Goal: Task Accomplishment & Management: Complete application form

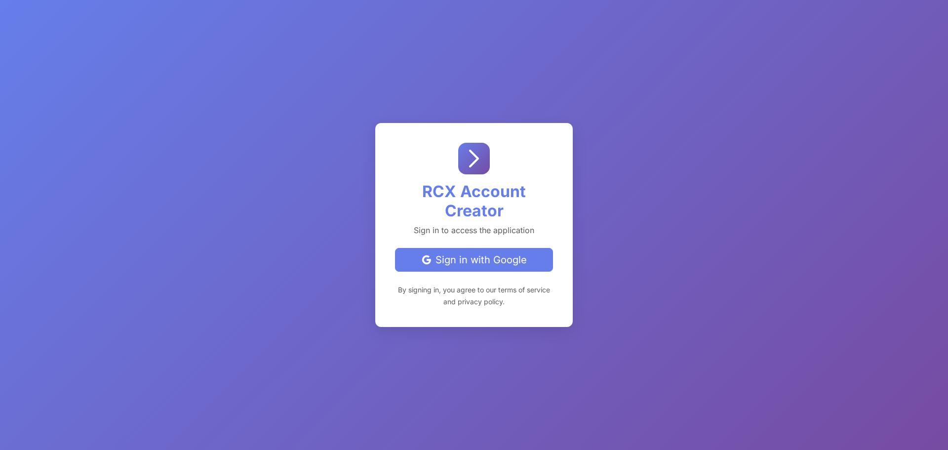
click at [473, 262] on div "Sign in with Google" at bounding box center [473, 259] width 141 height 15
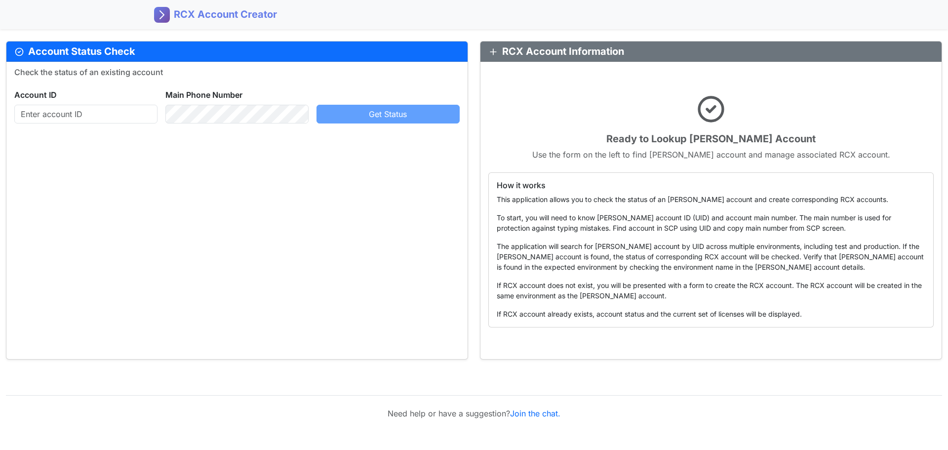
click at [323, 229] on div "Check the status of an existing account Account ID Main Phone Number Get Status" at bounding box center [236, 210] width 461 height 297
click at [81, 120] on input "text" at bounding box center [85, 114] width 143 height 19
paste input "163149107"
type input "163149107"
click at [370, 111] on span "Get Status" at bounding box center [388, 114] width 38 height 10
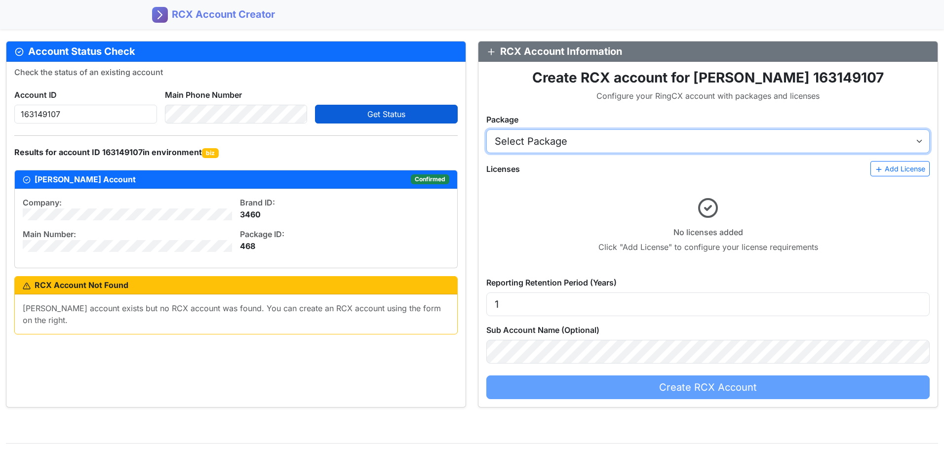
click at [580, 137] on select "Select Package AT&T RingCX Named Seats (USD) - [2922005:16506005] AT&T RingCX C…" at bounding box center [707, 141] width 443 height 24
select select "2922005"
click at [486, 129] on select "Select Package AT&T RingCX Named Seats (USD) - [2922005:16506005] AT&T RingCX C…" at bounding box center [707, 141] width 443 height 24
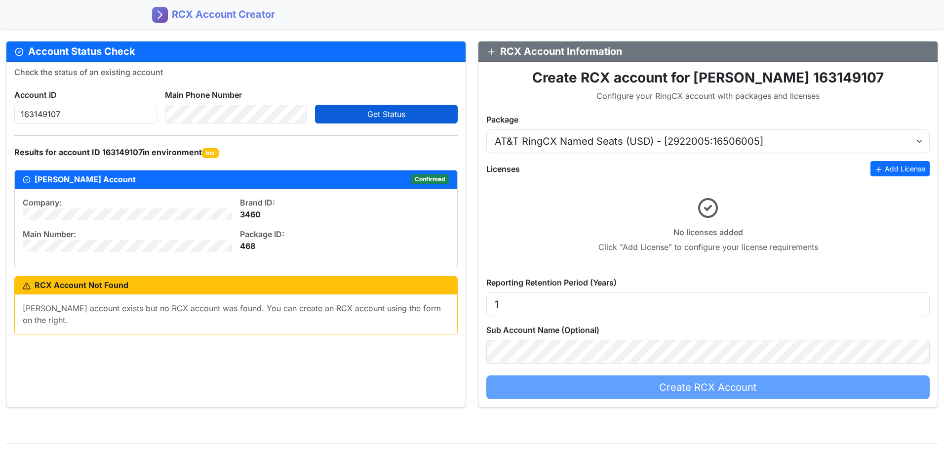
click at [901, 171] on button "Add License" at bounding box center [899, 168] width 59 height 15
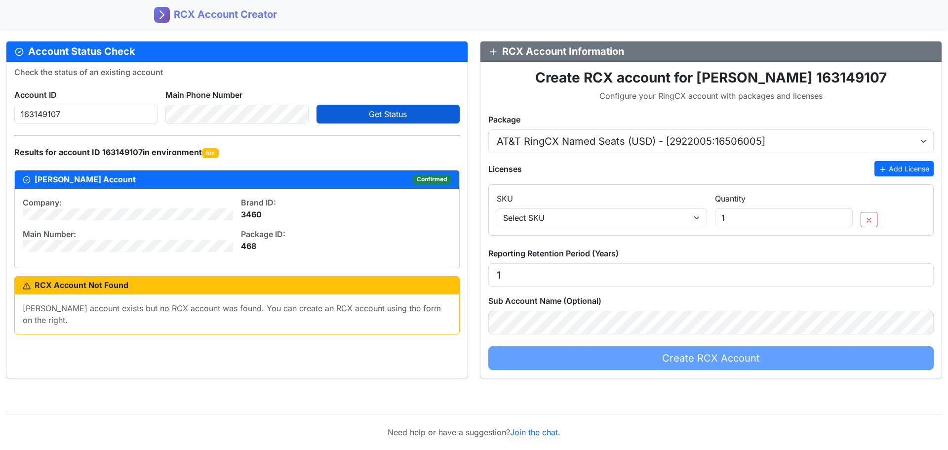
click at [901, 171] on button "Add License" at bounding box center [903, 168] width 59 height 15
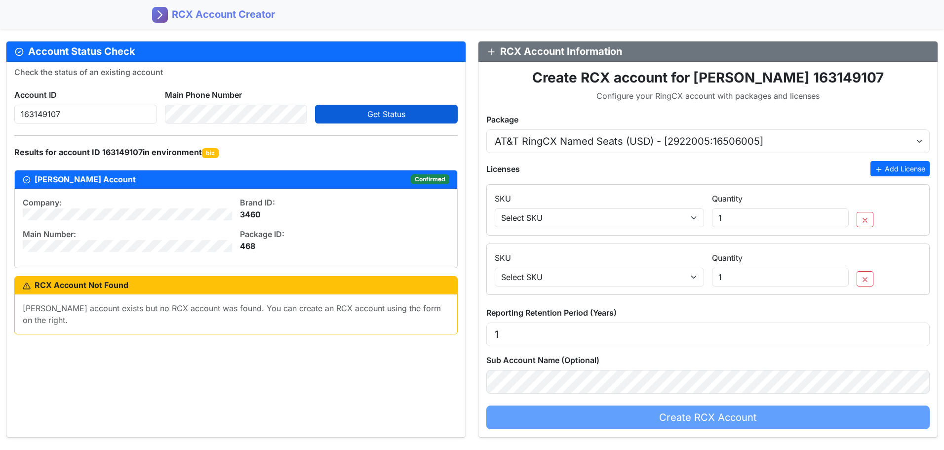
click at [901, 171] on button "Add License" at bounding box center [899, 168] width 59 height 15
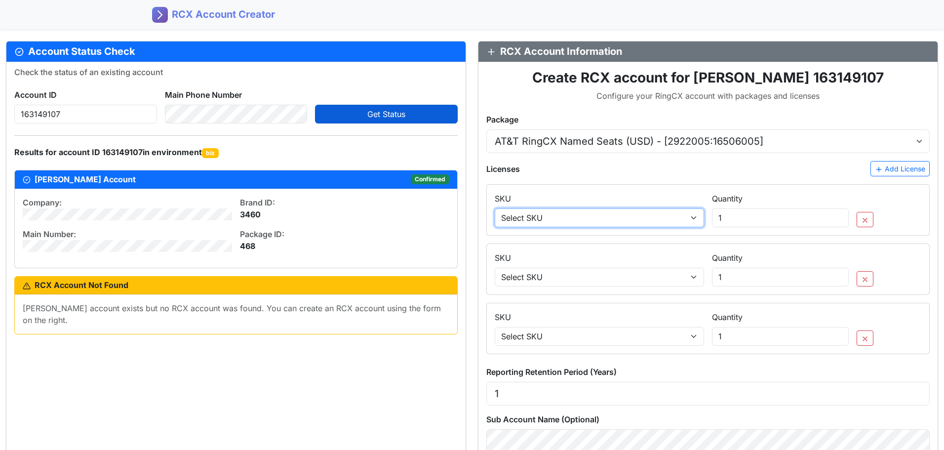
click at [695, 220] on select "Select SKU SA_SEAT_4 - Engage Voice seat (outbound/blended) SA_TCPA_6 - ManualD…" at bounding box center [599, 217] width 209 height 19
select select "SA_SEAT_4"
click at [495, 208] on select "Select SKU SA_SEAT_4 - Engage Voice seat (outbound/blended) SA_TCPA_6 - ManualD…" at bounding box center [599, 217] width 209 height 19
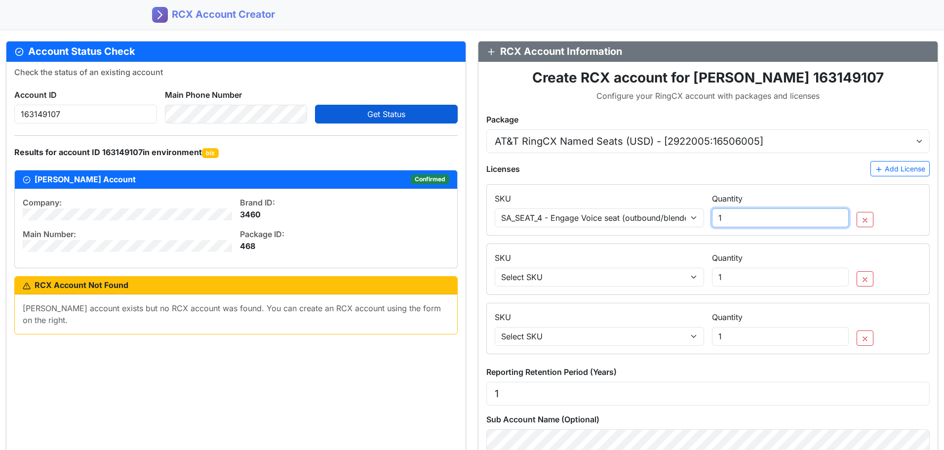
drag, startPoint x: 750, startPoint y: 218, endPoint x: 671, endPoint y: 217, distance: 79.0
click at [671, 217] on div "SKU Select SKU SA_SEAT_4 - Engage Voice seat (outbound/blended) SA_TCPA_6 - Man…" at bounding box center [708, 206] width 434 height 42
type input "15"
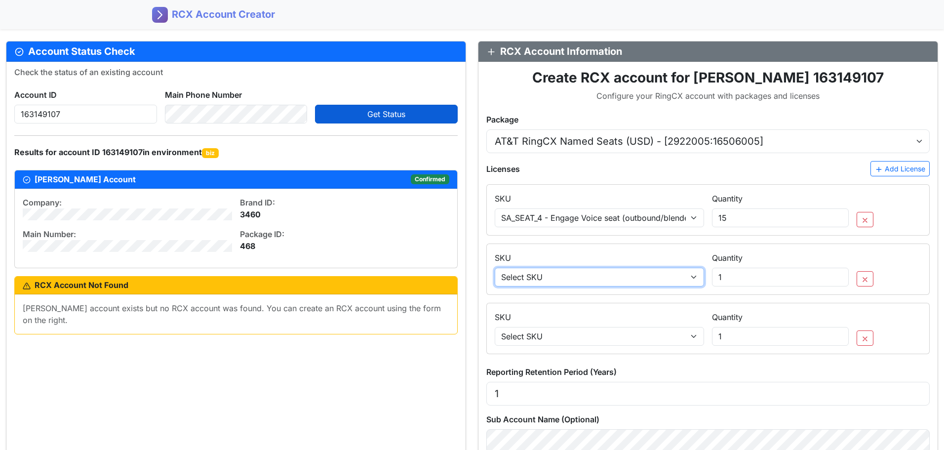
click at [562, 279] on select "Select SKU SA_SEAT_4 - Engage Voice seat (outbound/blended) SA_TCPA_6 - ManualD…" at bounding box center [599, 277] width 209 height 19
select select "SA_CRS30_24"
click at [495, 268] on select "Select SKU SA_SEAT_4 - Engage Voice seat (outbound/blended) SA_TCPA_6 - ManualD…" at bounding box center [599, 277] width 209 height 19
click at [653, 278] on select "Select SKU SA_SEAT_4 - Engage Voice seat (outbound/blended) SA_TCPA_6 - ManualD…" at bounding box center [599, 277] width 209 height 19
click at [495, 268] on select "Select SKU SA_SEAT_4 - Engage Voice seat (outbound/blended) SA_TCPA_6 - ManualD…" at bounding box center [599, 277] width 209 height 19
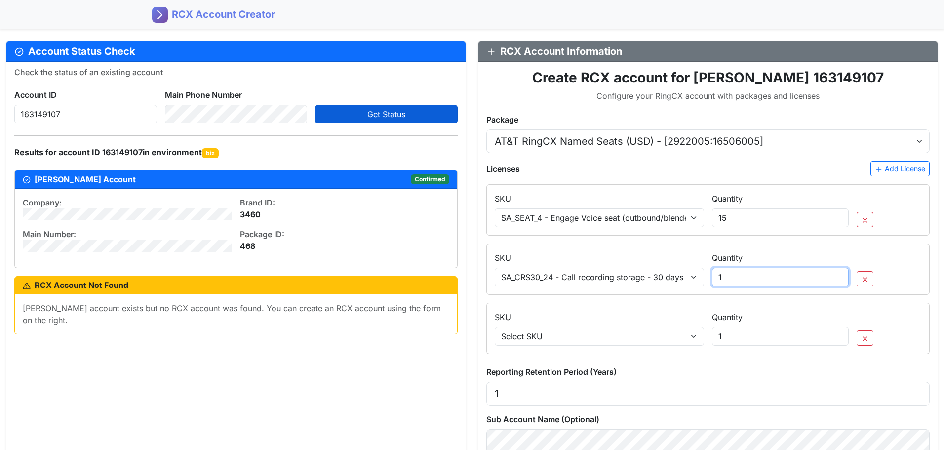
drag, startPoint x: 768, startPoint y: 275, endPoint x: 685, endPoint y: 271, distance: 83.0
click at [685, 271] on div "SKU Select SKU SA_SEAT_4 - Engage Voice seat (outbound/blended) SA_TCPA_6 - Man…" at bounding box center [708, 265] width 434 height 42
type input "15"
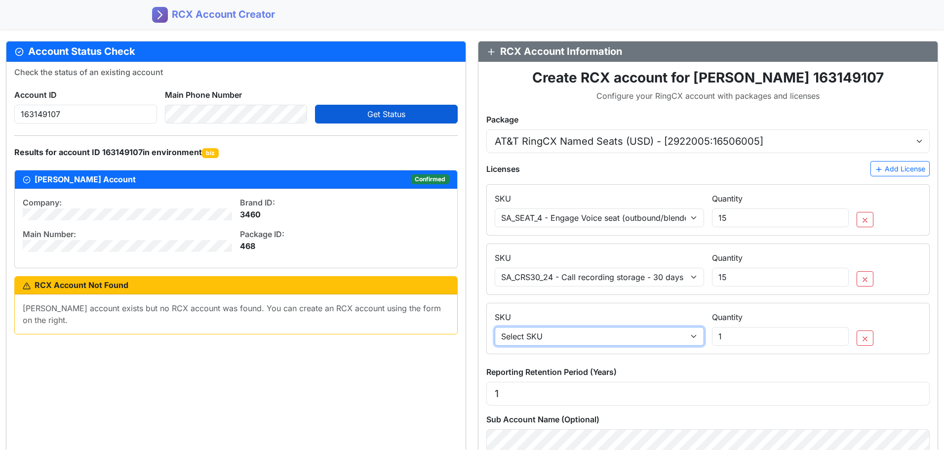
click at [606, 342] on select "Select SKU SA_SEAT_4 - Engage Voice seat (outbound/blended) SA_TCPA_6 - ManualD…" at bounding box center [599, 336] width 209 height 19
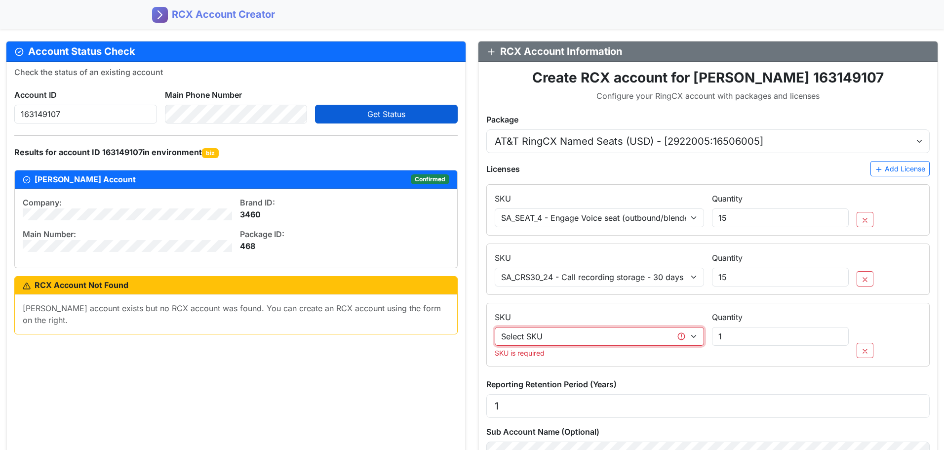
click at [586, 339] on select "Select SKU SA_SEAT_4 - Engage Voice seat (outbound/blended) SA_TCPA_6 - ManualD…" at bounding box center [599, 336] width 209 height 19
select select "SA_RINGSENSE_742005"
click at [495, 327] on select "Select SKU SA_SEAT_4 - Engage Voice seat (outbound/blended) SA_TCPA_6 - ManualD…" at bounding box center [599, 336] width 209 height 19
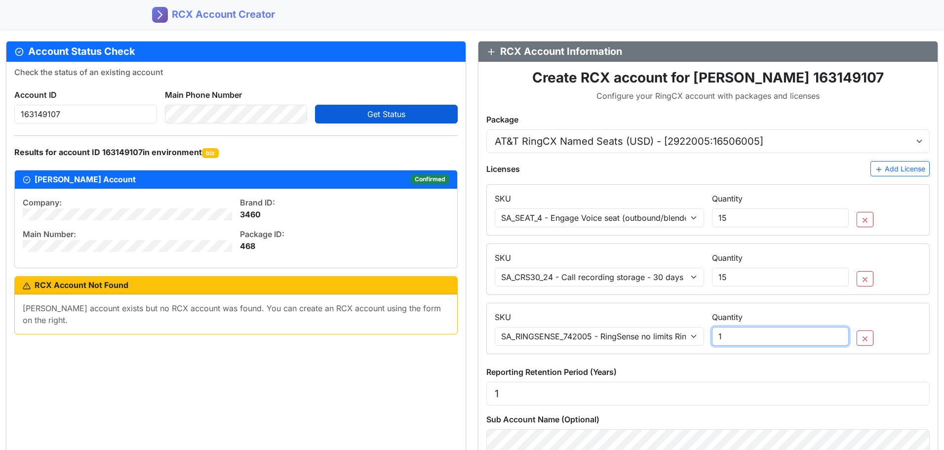
click at [745, 339] on input "1" at bounding box center [780, 336] width 137 height 19
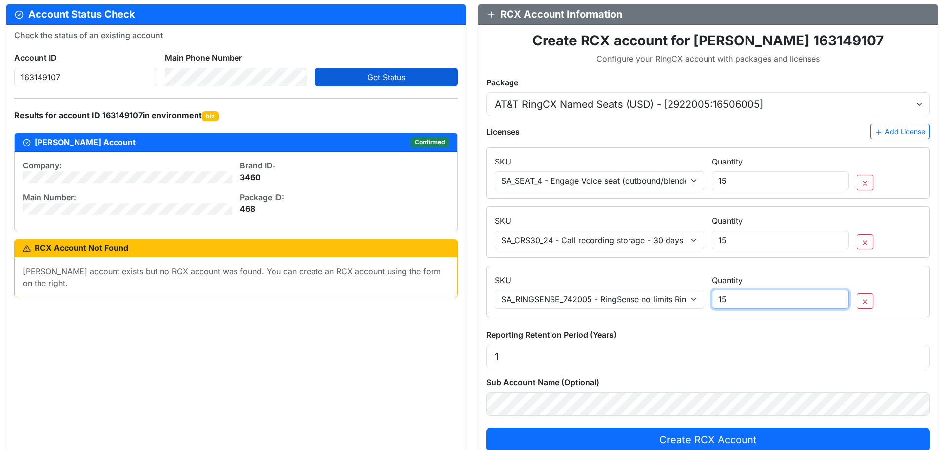
scroll to position [99, 0]
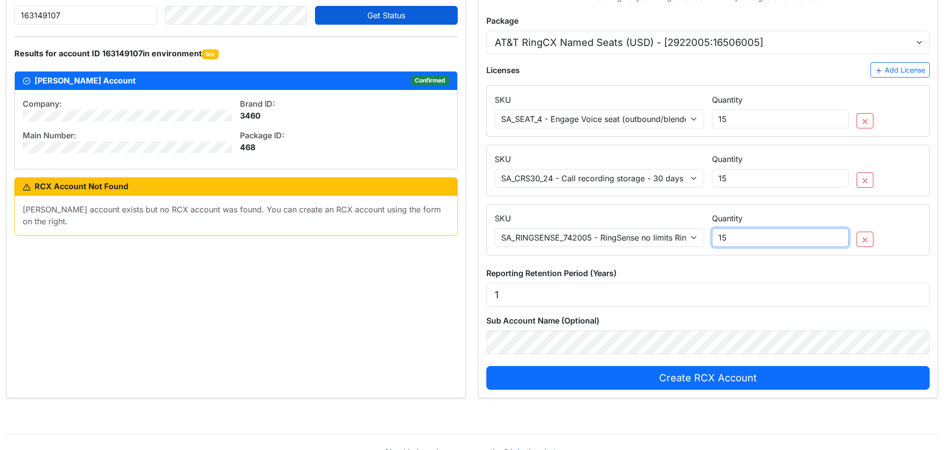
type input "15"
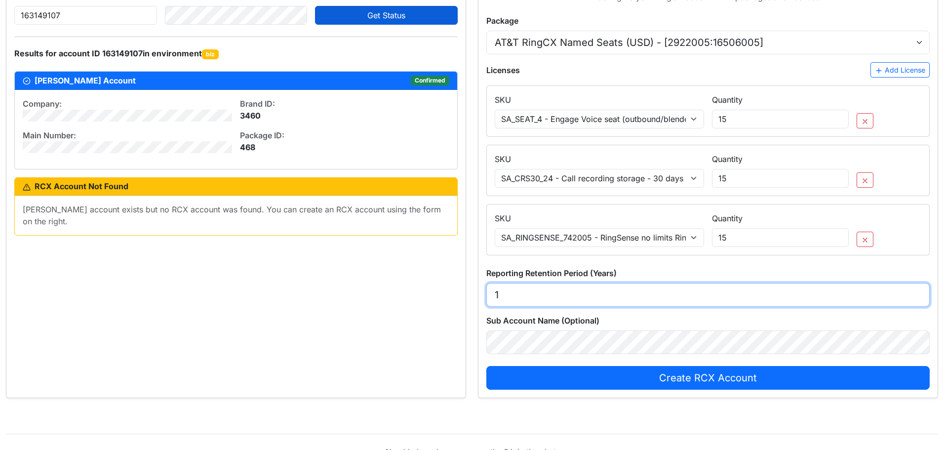
click at [528, 298] on input "1" at bounding box center [707, 295] width 443 height 24
drag, startPoint x: 534, startPoint y: 290, endPoint x: 462, endPoint y: 288, distance: 72.6
click at [462, 288] on div "Account Status Check Check the status of an existing account Account ID 1631491…" at bounding box center [472, 164] width 944 height 468
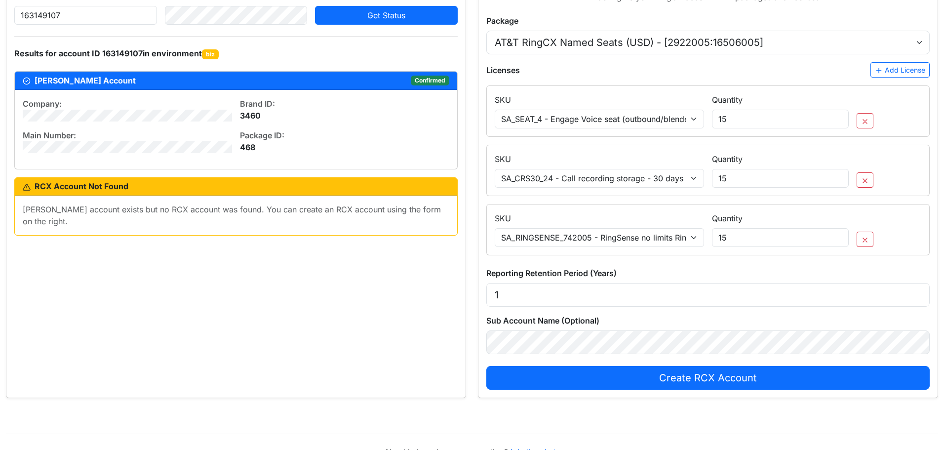
drag, startPoint x: 561, startPoint y: 356, endPoint x: 458, endPoint y: 357, distance: 103.7
click at [406, 350] on div "Check the status of an existing account Account ID 163149107 Main Phone Number …" at bounding box center [235, 180] width 459 height 435
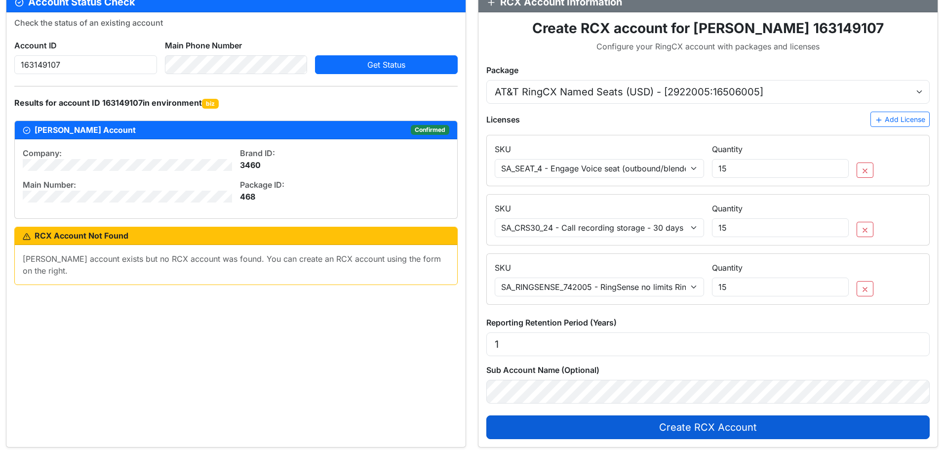
click at [702, 430] on span "Create RCX Account" at bounding box center [708, 427] width 98 height 12
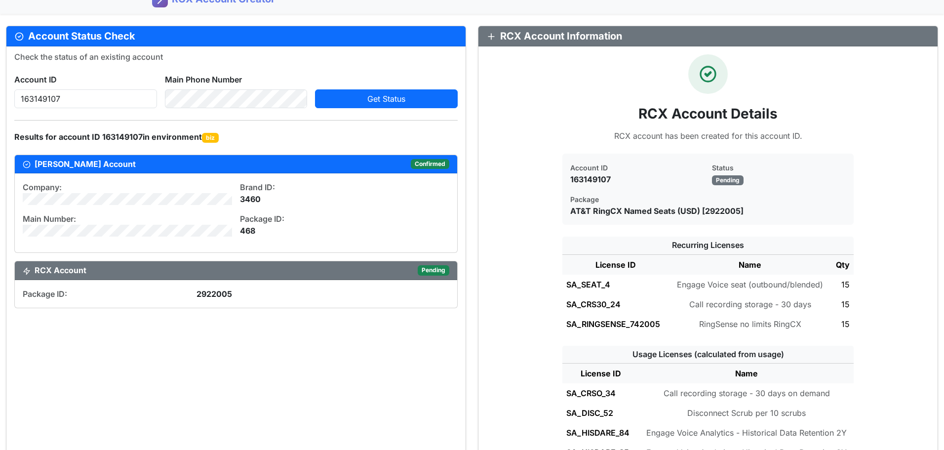
scroll to position [0, 0]
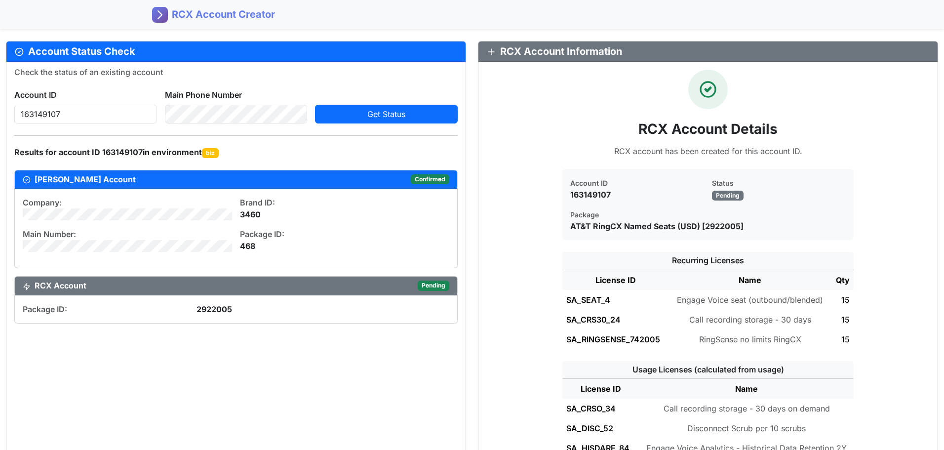
click at [162, 16] on rect at bounding box center [160, 15] width 16 height 16
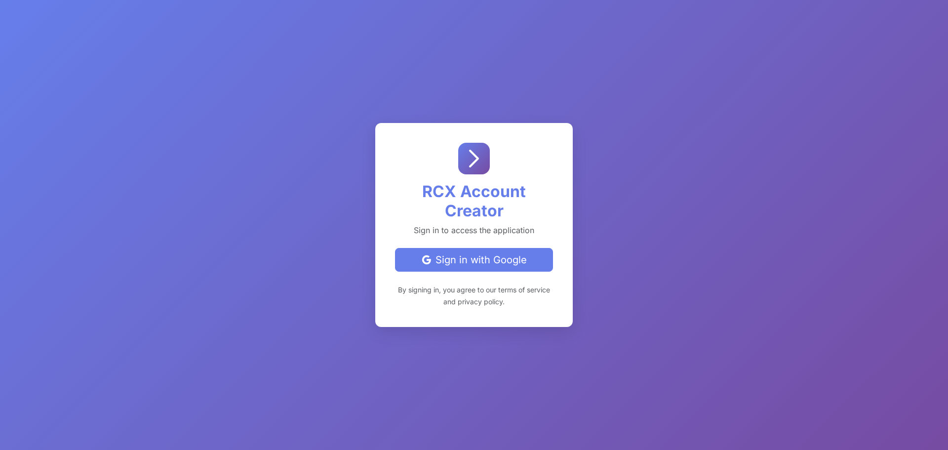
click at [477, 253] on div "Sign in with Google" at bounding box center [473, 259] width 141 height 15
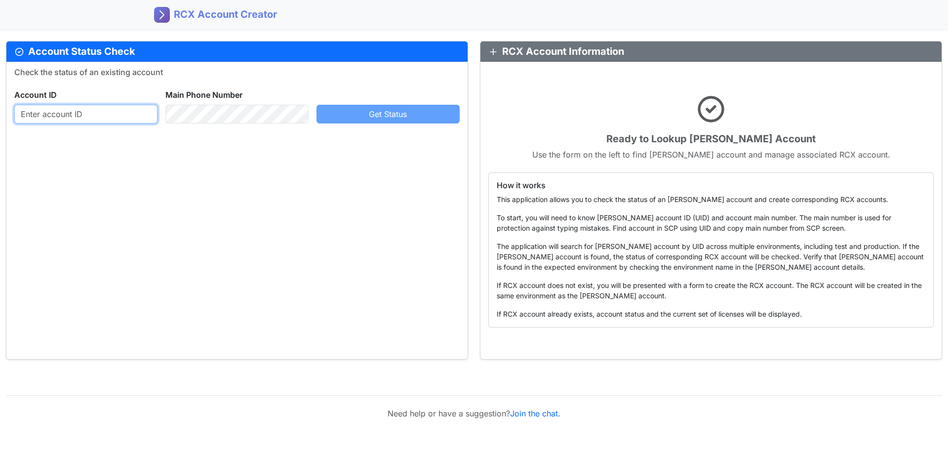
click at [104, 113] on input "text" at bounding box center [85, 114] width 143 height 19
paste input "163149107"
type input "163149107"
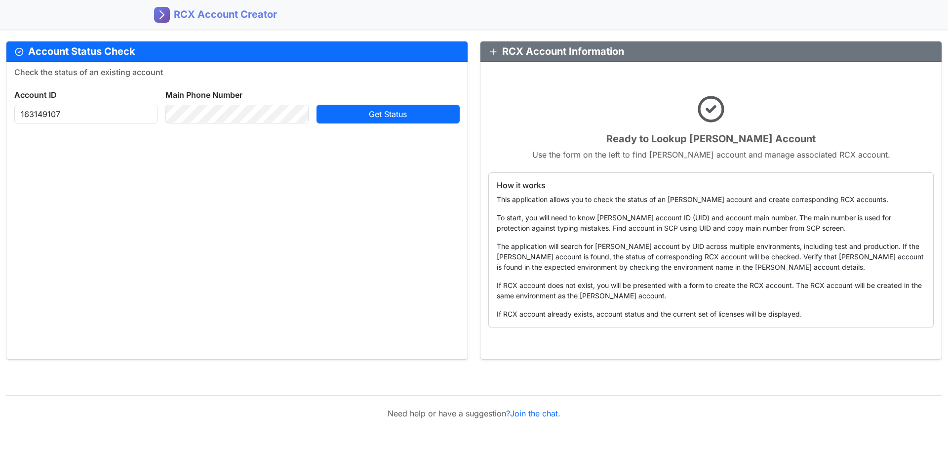
click at [353, 116] on button "Get Status" at bounding box center [387, 114] width 143 height 19
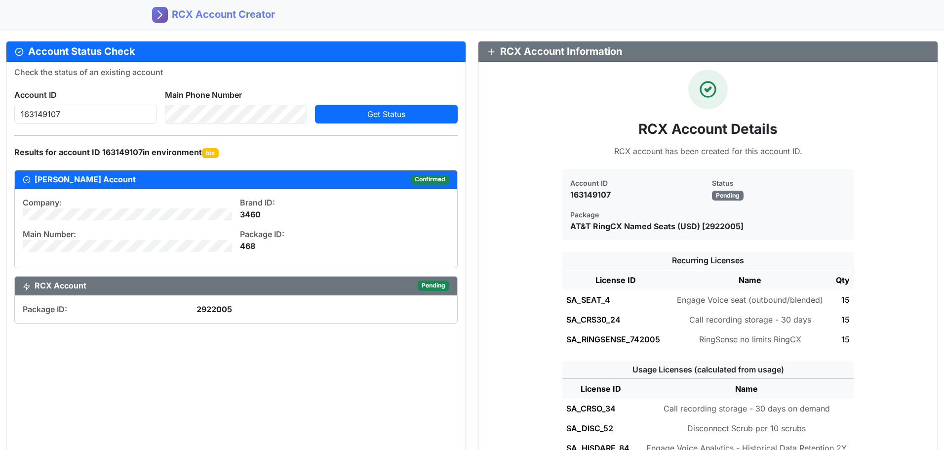
click at [313, 370] on div "Check the status of an existing account Account ID 163149107 Main Phone Number …" at bounding box center [235, 404] width 459 height 684
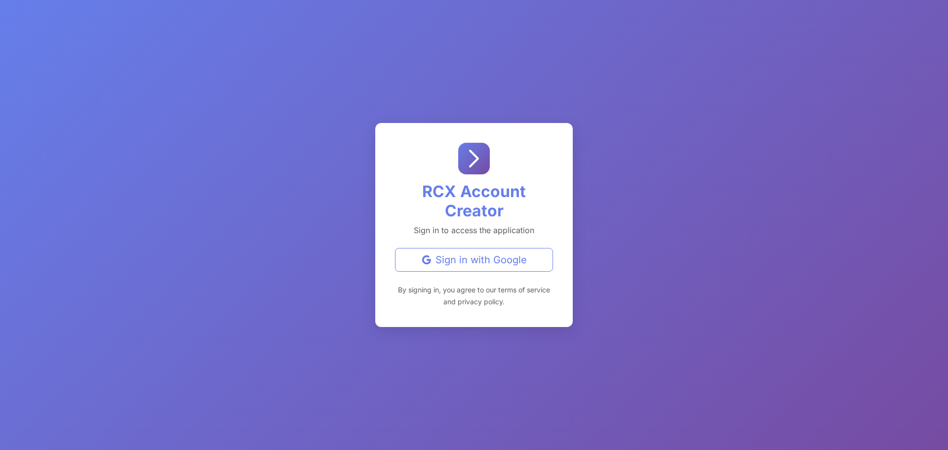
click at [507, 270] on button "Sign in with Google" at bounding box center [474, 260] width 158 height 24
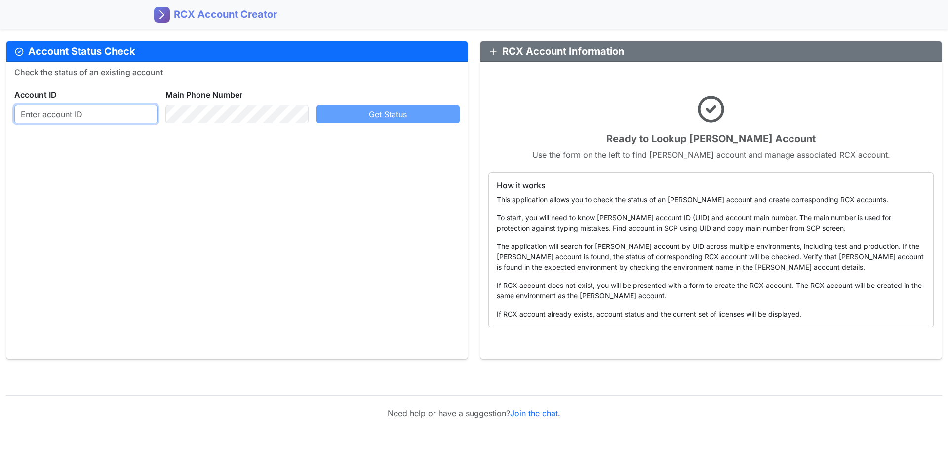
click at [115, 114] on input "text" at bounding box center [85, 114] width 143 height 19
paste input "163149107"
type input "163149107"
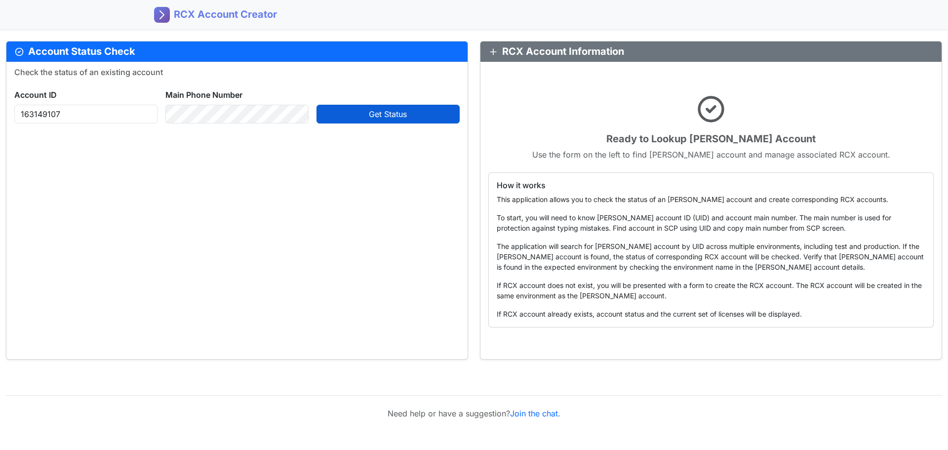
click at [380, 122] on button "Get Status" at bounding box center [387, 114] width 143 height 19
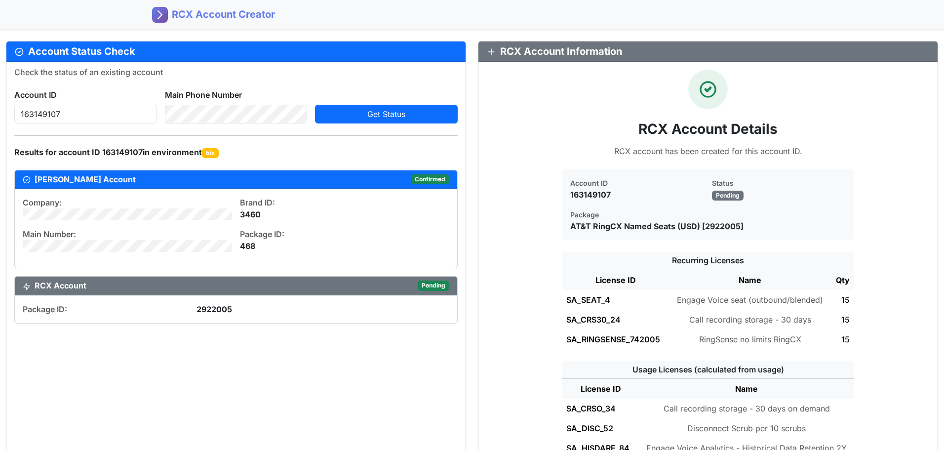
click at [336, 375] on div "Check the status of an existing account Account ID 163149107 Main Phone Number …" at bounding box center [235, 404] width 459 height 684
click at [325, 342] on div "Check the status of an existing account Account ID 163149107 Main Phone Number …" at bounding box center [235, 404] width 459 height 684
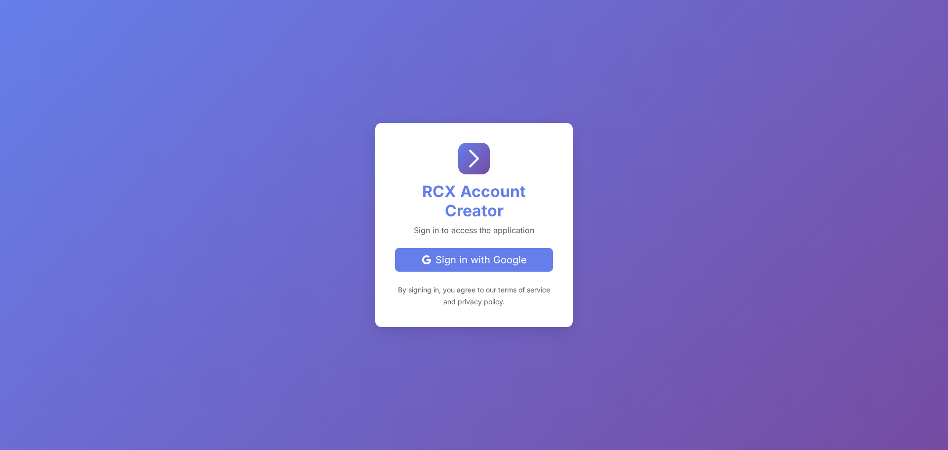
click at [451, 261] on div "Sign in with Google" at bounding box center [473, 259] width 141 height 15
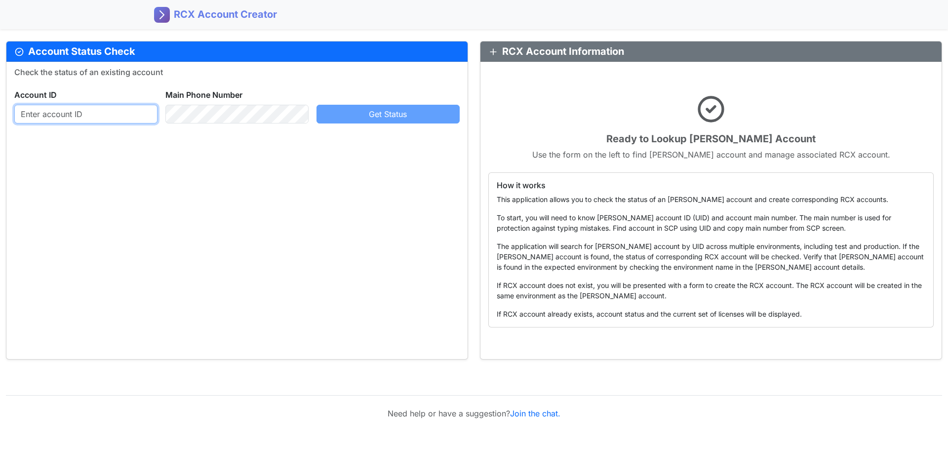
click at [126, 110] on input "text" at bounding box center [85, 114] width 143 height 19
paste input "163149107"
type input "163149107"
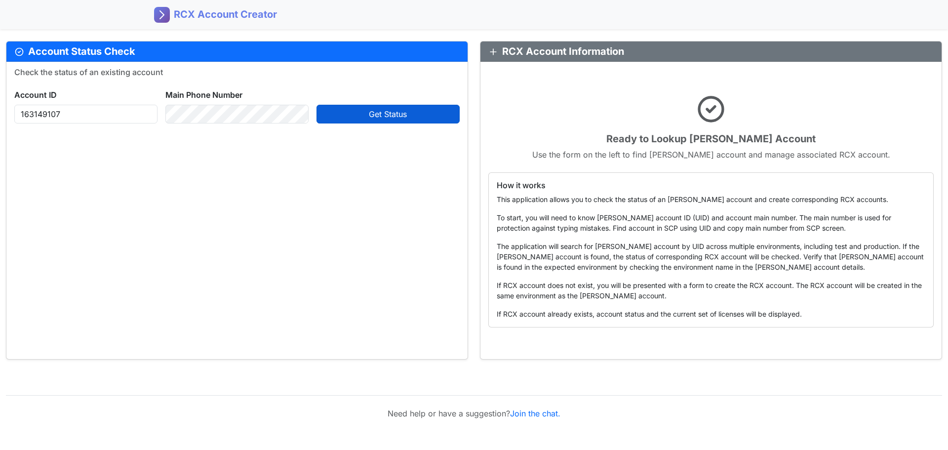
click at [345, 118] on button "Get Status" at bounding box center [387, 114] width 143 height 19
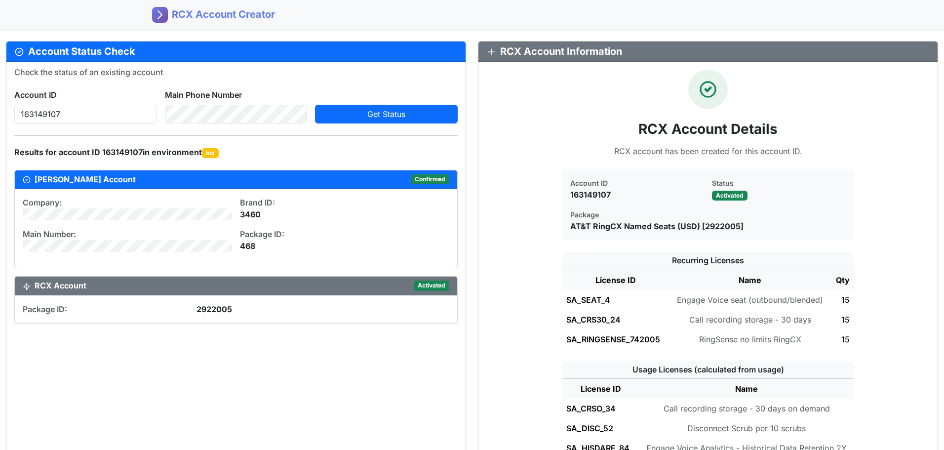
click at [316, 407] on div "Check the status of an existing account Account ID 163149107 Main Phone Number …" at bounding box center [235, 404] width 459 height 684
click at [296, 388] on div "Check the status of an existing account Account ID 163149107 Main Phone Number …" at bounding box center [235, 404] width 459 height 684
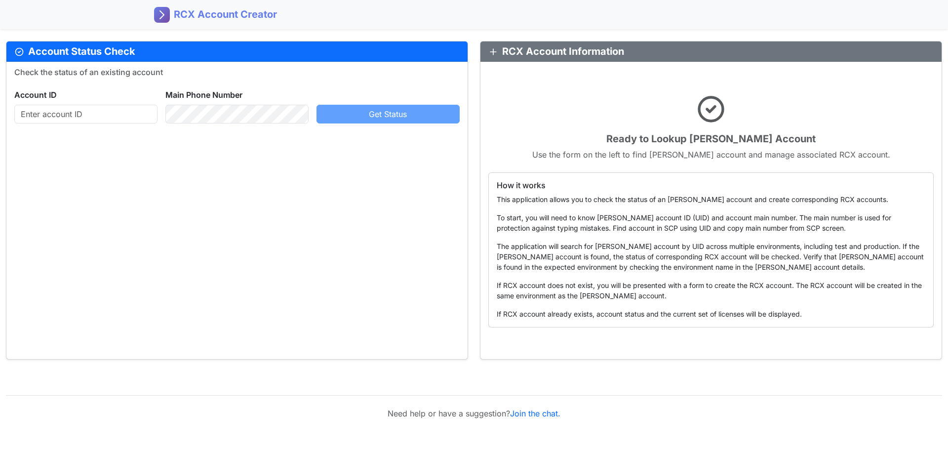
click at [318, 269] on div "Check the status of an existing account Account ID Main Phone Number Get Status" at bounding box center [236, 210] width 461 height 297
click at [127, 118] on input "text" at bounding box center [85, 114] width 143 height 19
paste input "944412104"
type input "944412104"
click at [344, 116] on button "Get Status" at bounding box center [387, 114] width 143 height 19
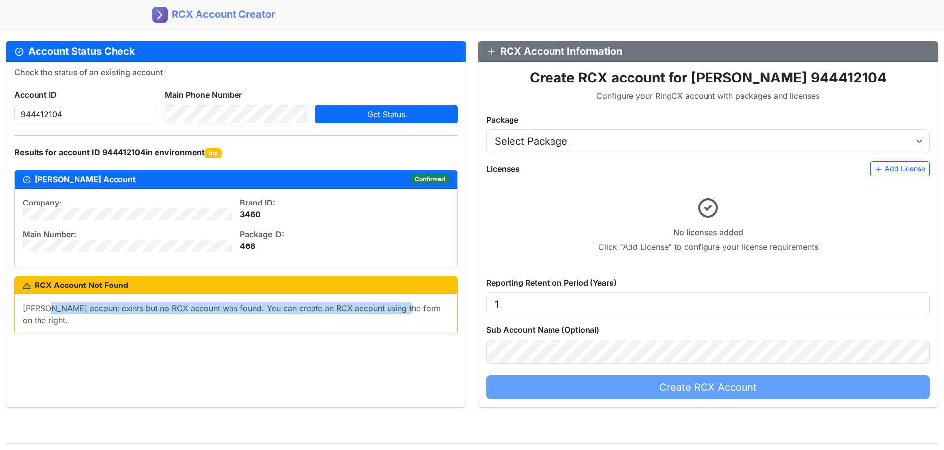
drag, startPoint x: 50, startPoint y: 311, endPoint x: 389, endPoint y: 357, distance: 342.3
click at [402, 315] on div "REX account exists but no RCX account was found. You can create an RCX account …" at bounding box center [236, 313] width 442 height 39
click at [389, 357] on div "Check the status of an existing account Account ID 944412104 Main Phone Number …" at bounding box center [235, 235] width 459 height 346
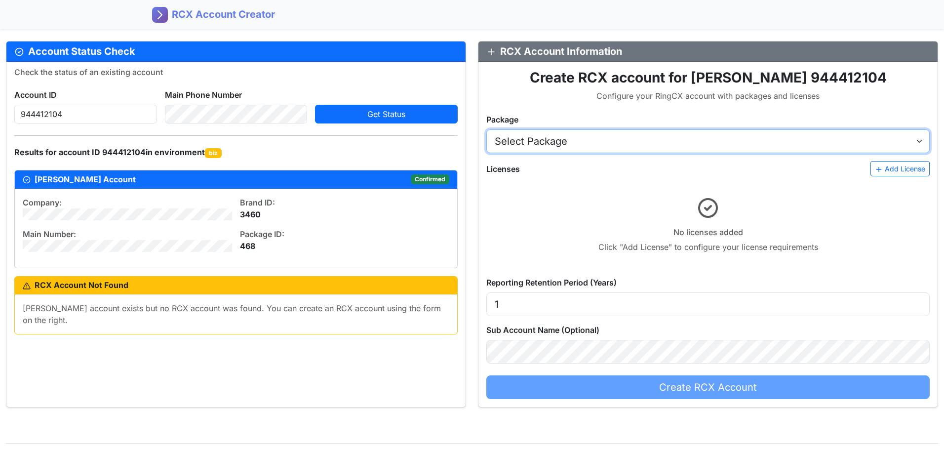
click at [597, 145] on select "Select Package AT&T RingCX Named Seats (USD) - [2922005:16506005] AT&T RingCX C…" at bounding box center [707, 141] width 443 height 24
select select "2922005"
click at [486, 129] on select "Select Package AT&T RingCX Named Seats (USD) - [2922005:16506005] AT&T RingCX C…" at bounding box center [707, 141] width 443 height 24
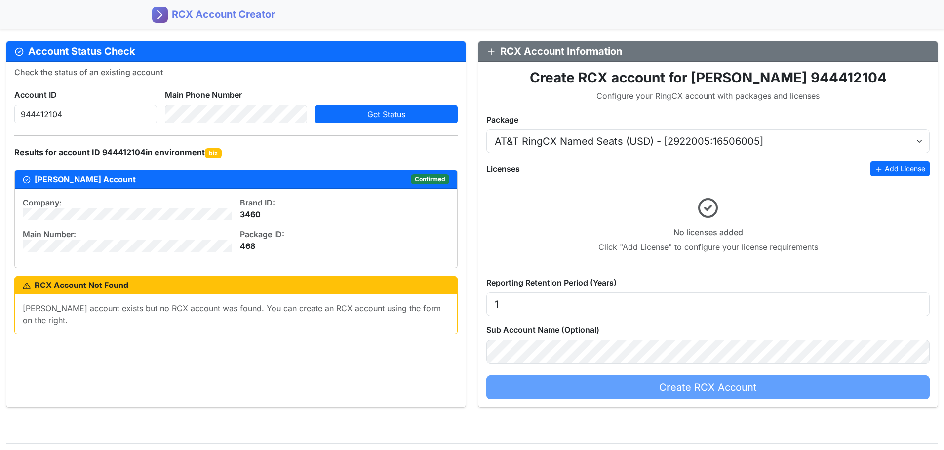
click at [892, 166] on button "Add License" at bounding box center [899, 168] width 59 height 15
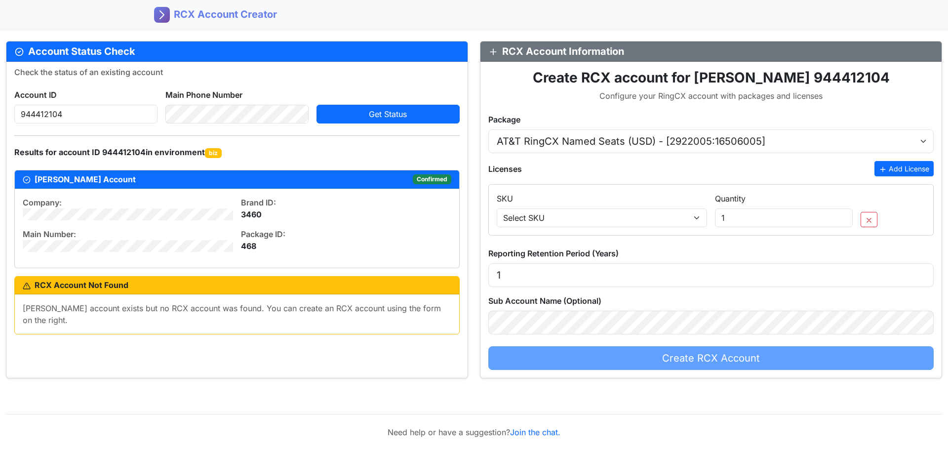
click at [892, 166] on button "Add License" at bounding box center [903, 168] width 59 height 15
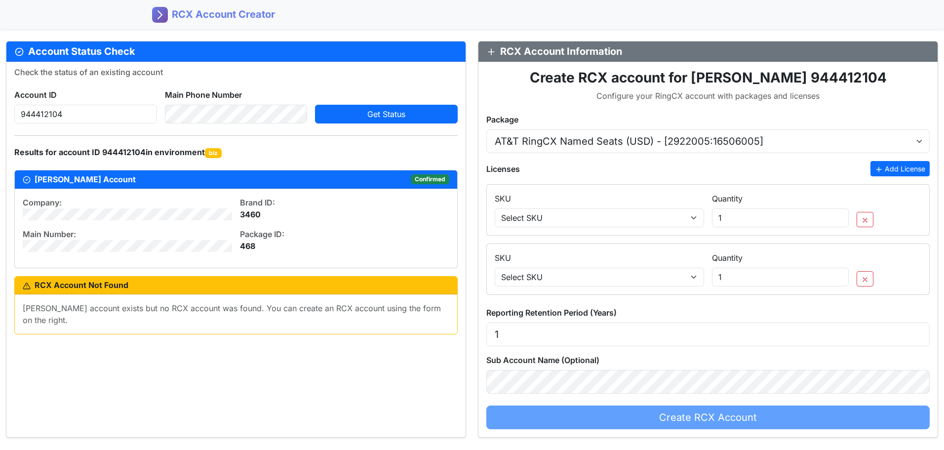
click at [892, 166] on button "Add License" at bounding box center [899, 168] width 59 height 15
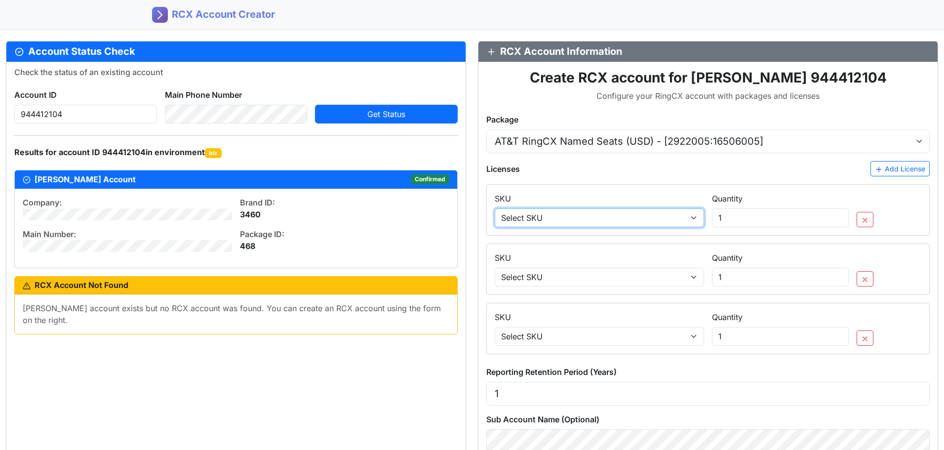
click at [559, 218] on select "Select SKU SA_SEAT_4 - Engage Voice seat (outbound/blended) SA_TCPA_6 - ManualD…" at bounding box center [599, 217] width 209 height 19
select select "SA_SEAT_4"
click at [495, 208] on select "Select SKU SA_SEAT_4 - Engage Voice seat (outbound/blended) SA_TCPA_6 - ManualD…" at bounding box center [599, 217] width 209 height 19
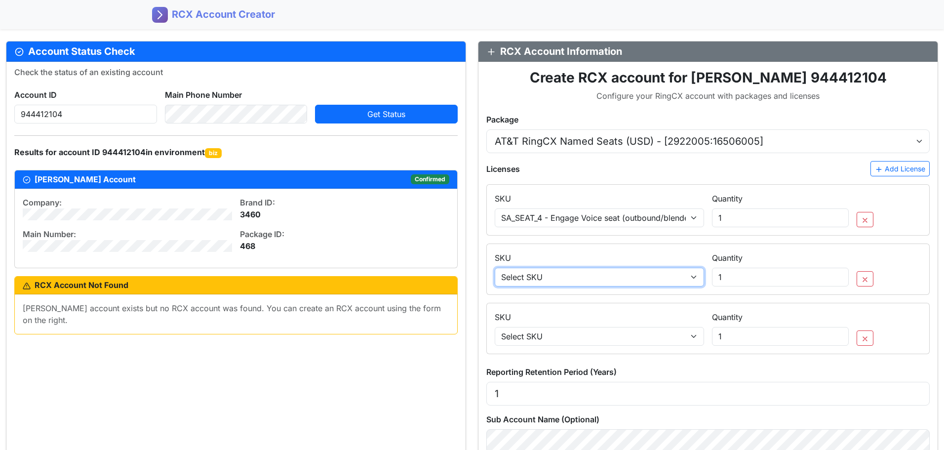
click at [563, 282] on select "Select SKU SA_SEAT_4 - Engage Voice seat (outbound/blended) SA_TCPA_6 - ManualD…" at bounding box center [599, 277] width 209 height 19
select select "SA_CRSYEAR_26"
click at [495, 268] on select "Select SKU SA_SEAT_4 - Engage Voice seat (outbound/blended) SA_TCPA_6 - ManualD…" at bounding box center [599, 277] width 209 height 19
click at [587, 347] on div "SKU Select SKU SA_SEAT_4 - Engage Voice seat (outbound/blended) SA_TCPA_6 - Man…" at bounding box center [708, 328] width 442 height 50
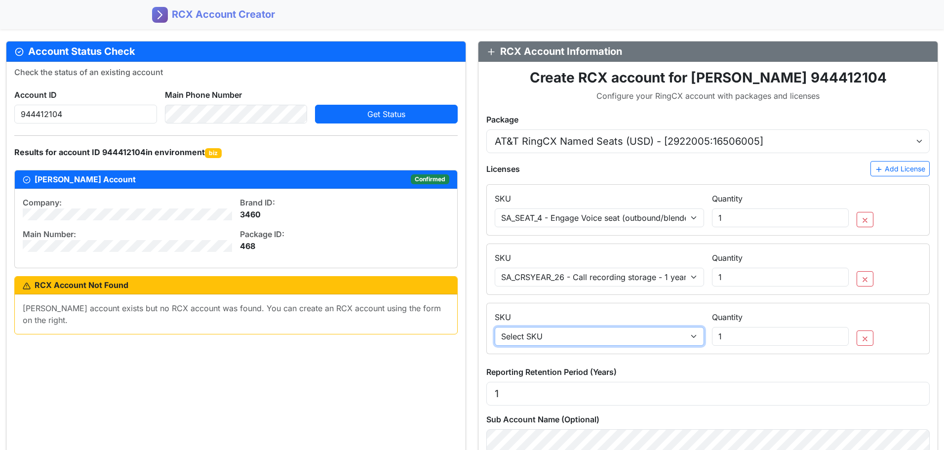
click at [587, 338] on select "Select SKU SA_SEAT_4 - Engage Voice seat (outbound/blended) SA_TCPA_6 - ManualD…" at bounding box center [599, 336] width 209 height 19
select select "SA_RINGSENSE_742005"
click at [495, 327] on select "Select SKU SA_SEAT_4 - Engage Voice seat (outbound/blended) SA_TCPA_6 - ManualD…" at bounding box center [599, 336] width 209 height 19
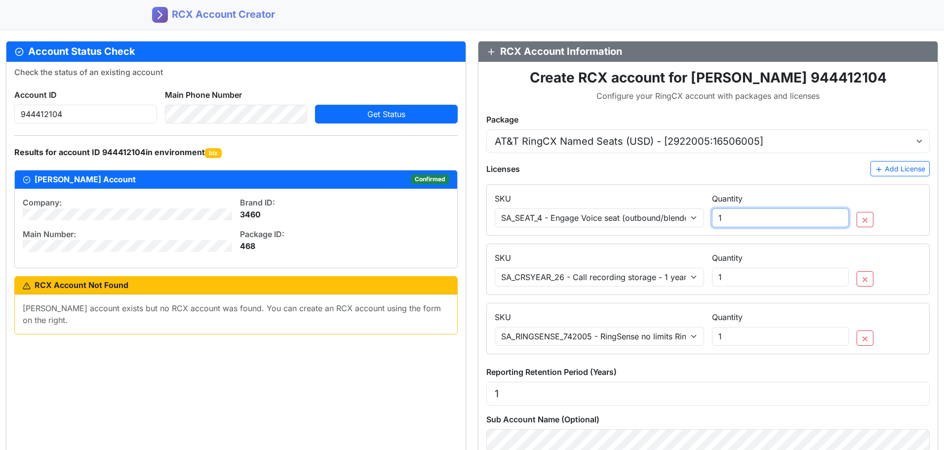
drag, startPoint x: 731, startPoint y: 213, endPoint x: 687, endPoint y: 213, distance: 43.9
click at [687, 213] on div "SKU Select SKU SA_SEAT_4 - Engage Voice seat (outbound/blended) SA_TCPA_6 - Man…" at bounding box center [708, 206] width 434 height 42
type input "9"
drag, startPoint x: 752, startPoint y: 278, endPoint x: 692, endPoint y: 276, distance: 60.8
click at [692, 276] on div "SKU Select SKU SA_SEAT_4 - Engage Voice seat (outbound/blended) SA_TCPA_6 - Man…" at bounding box center [708, 265] width 434 height 42
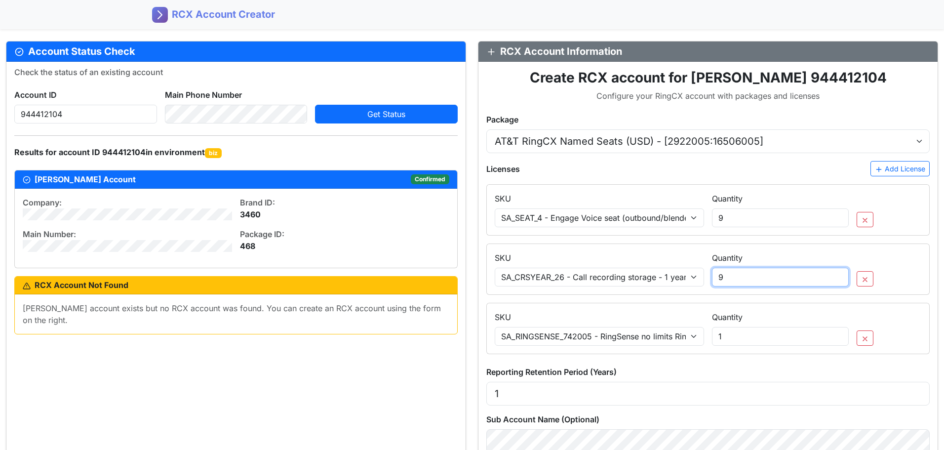
type input "9"
drag, startPoint x: 735, startPoint y: 342, endPoint x: 681, endPoint y: 336, distance: 54.1
click at [681, 336] on div "SKU Select SKU SA_SEAT_4 - Engage Voice seat (outbound/blended) SA_TCPA_6 - Man…" at bounding box center [708, 324] width 434 height 42
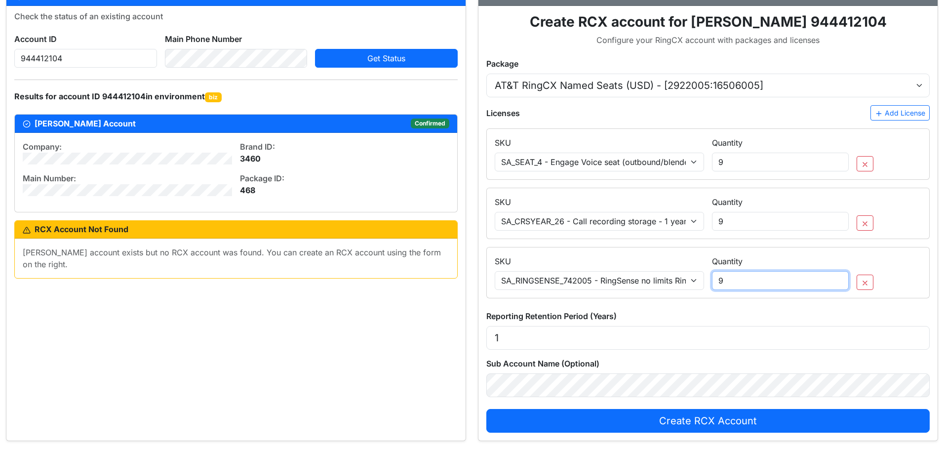
scroll to position [118, 0]
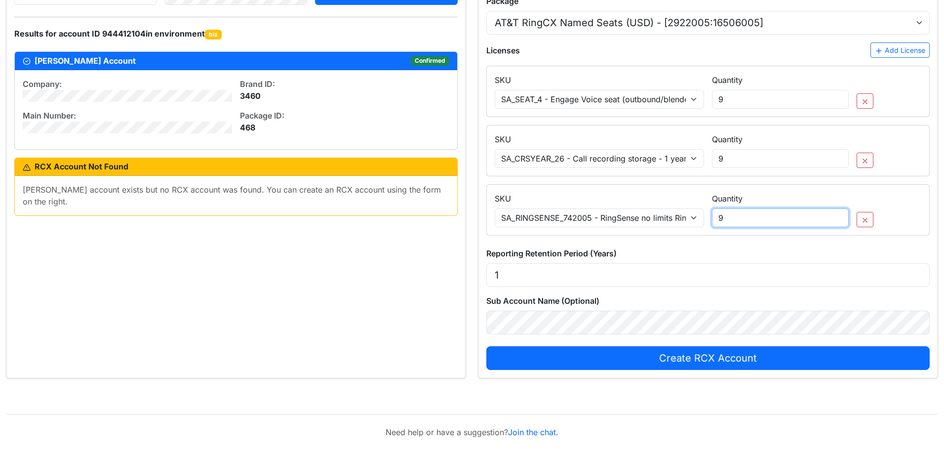
type input "9"
click at [392, 285] on div "Check the status of an existing account Account ID 944412104 Main Phone Number …" at bounding box center [235, 160] width 459 height 435
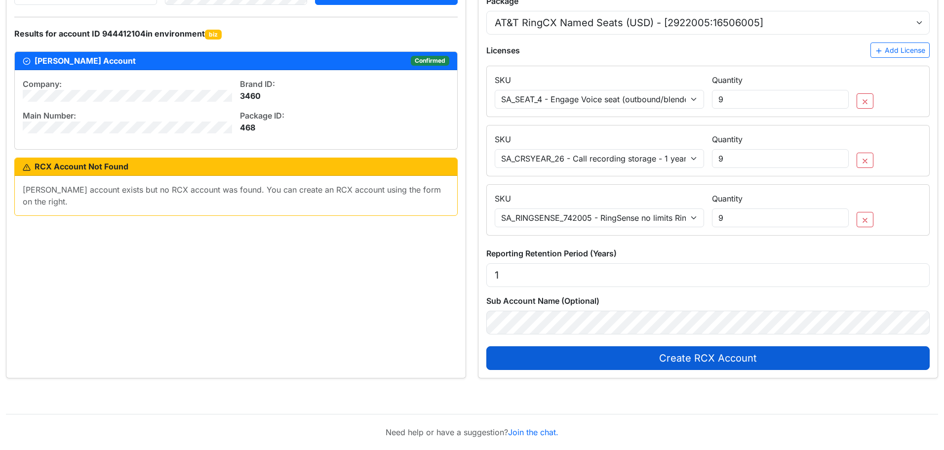
click at [711, 357] on span "Create RCX Account" at bounding box center [708, 358] width 98 height 12
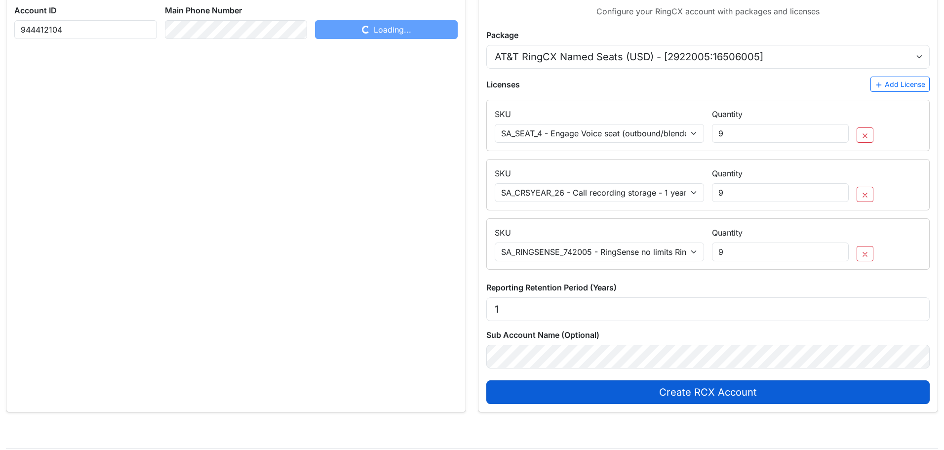
scroll to position [0, 0]
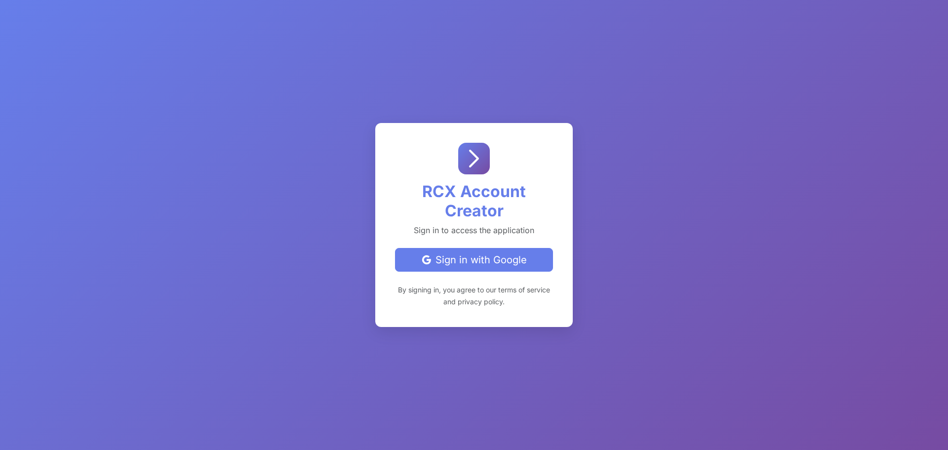
click at [471, 257] on div "Sign in with Google" at bounding box center [473, 259] width 141 height 15
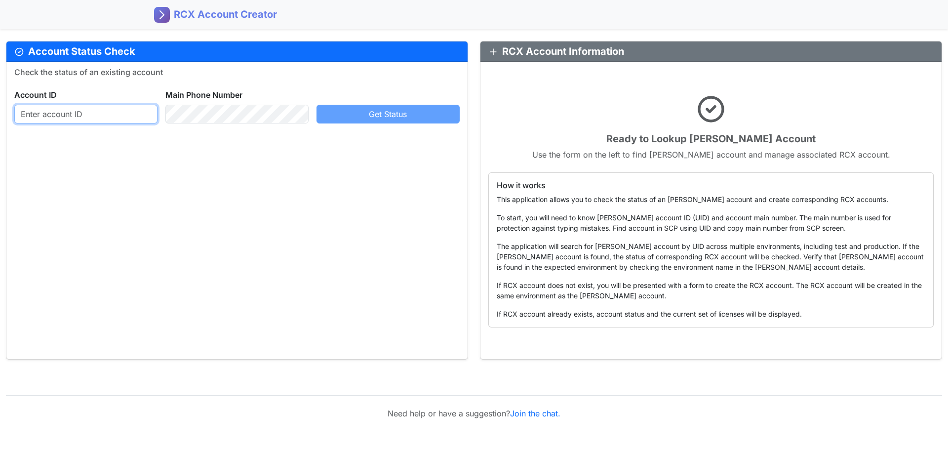
click at [111, 114] on input "text" at bounding box center [85, 114] width 143 height 19
paste input "944412104"
type input "944412104"
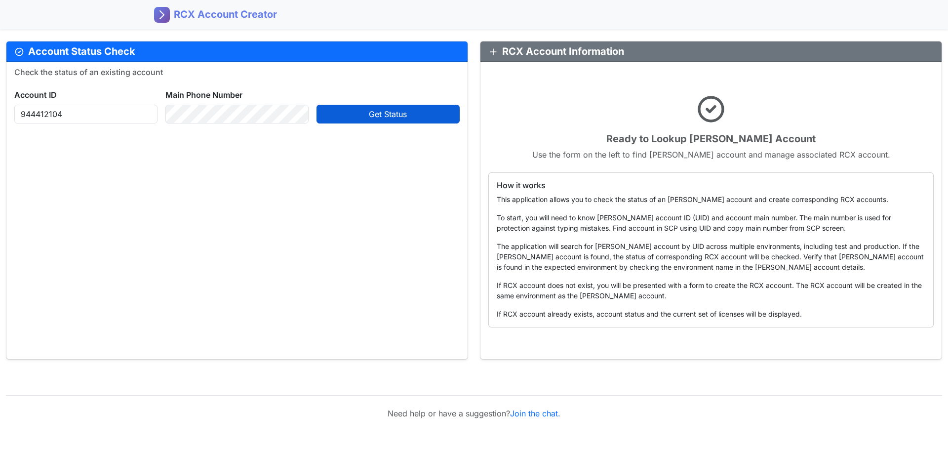
click at [354, 113] on button "Get Status" at bounding box center [387, 114] width 143 height 19
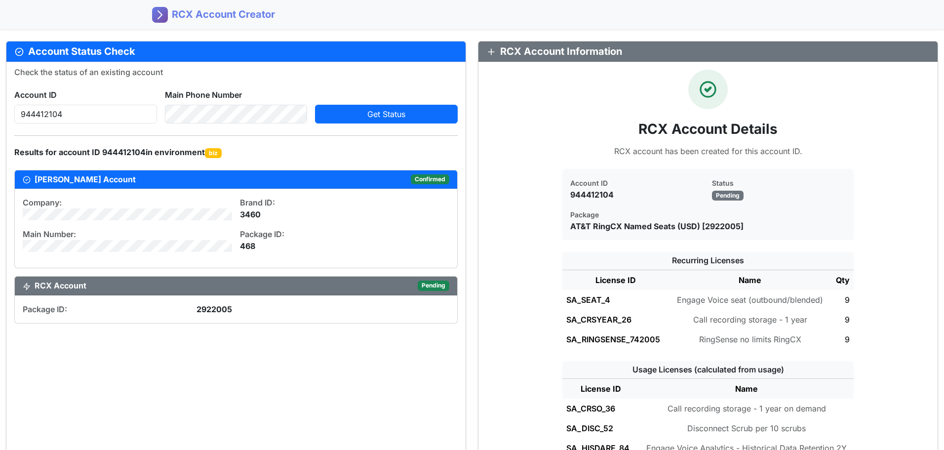
click at [348, 366] on div "Check the status of an existing account Account ID [PHONE_NUMBER] Main Phone Nu…" at bounding box center [235, 404] width 459 height 684
click at [389, 356] on div "Check the status of an existing account Account ID [PHONE_NUMBER] Main Phone Nu…" at bounding box center [235, 404] width 459 height 684
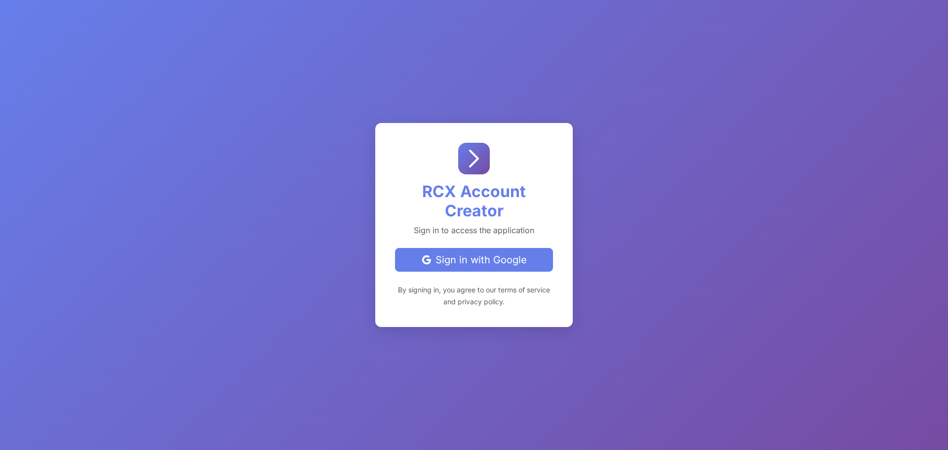
click at [449, 262] on div "Sign in with Google" at bounding box center [473, 259] width 141 height 15
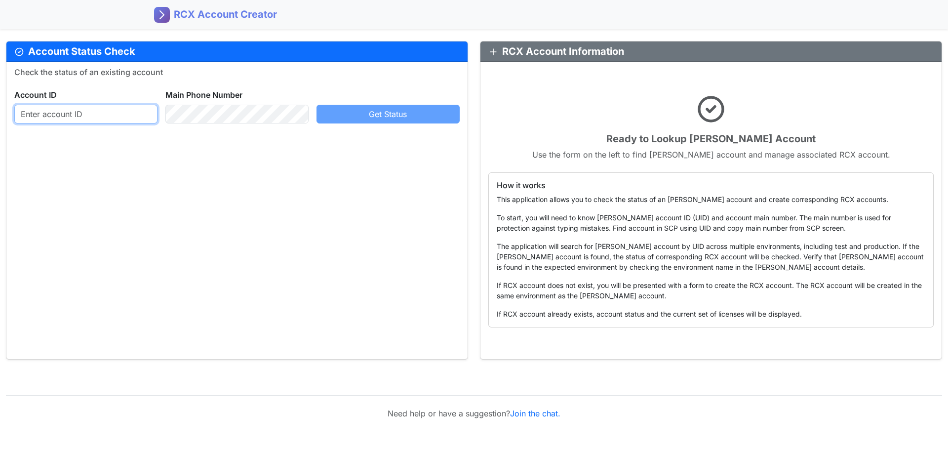
click at [100, 114] on input "text" at bounding box center [85, 114] width 143 height 19
paste input "944412104"
type input "944412104"
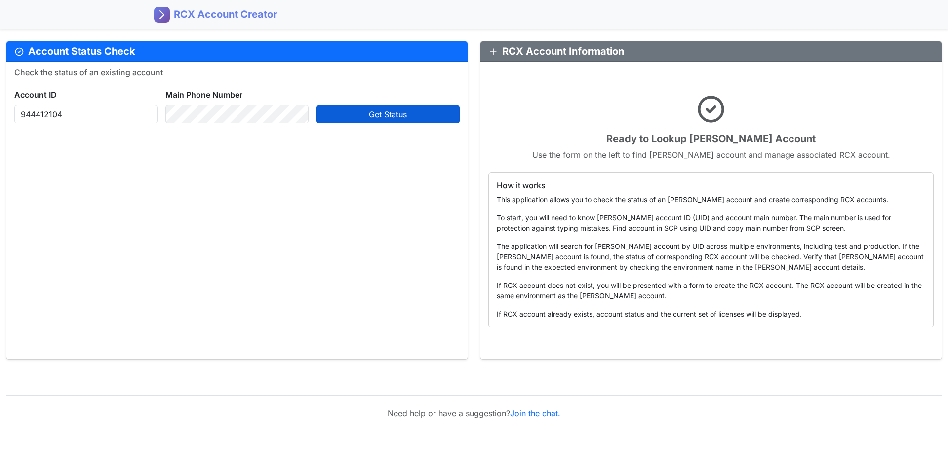
click at [388, 120] on button "Get Status" at bounding box center [387, 114] width 143 height 19
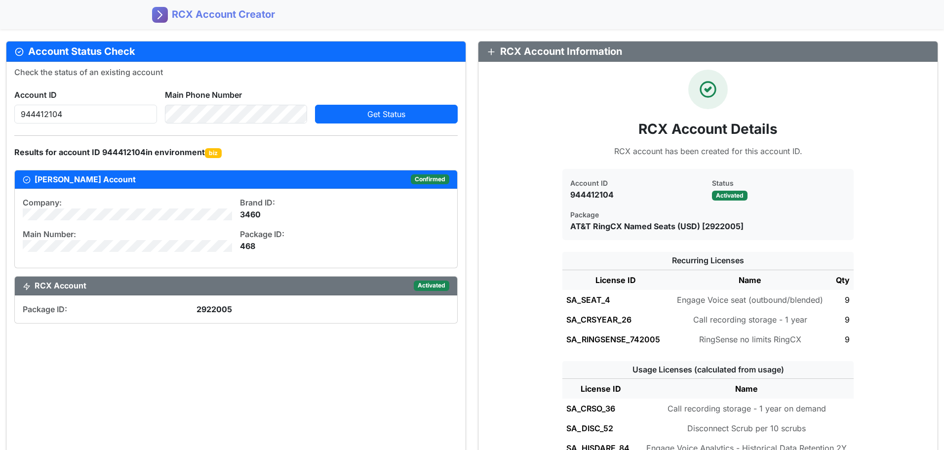
click at [368, 367] on div "Check the status of an existing account Account ID 944412104 Main Phone Number …" at bounding box center [235, 404] width 459 height 684
click at [405, 362] on div "Check the status of an existing account Account ID 944412104 Main Phone Number …" at bounding box center [235, 404] width 459 height 684
click at [391, 352] on div "Check the status of an existing account Account ID 944412104 Main Phone Number …" at bounding box center [235, 404] width 459 height 684
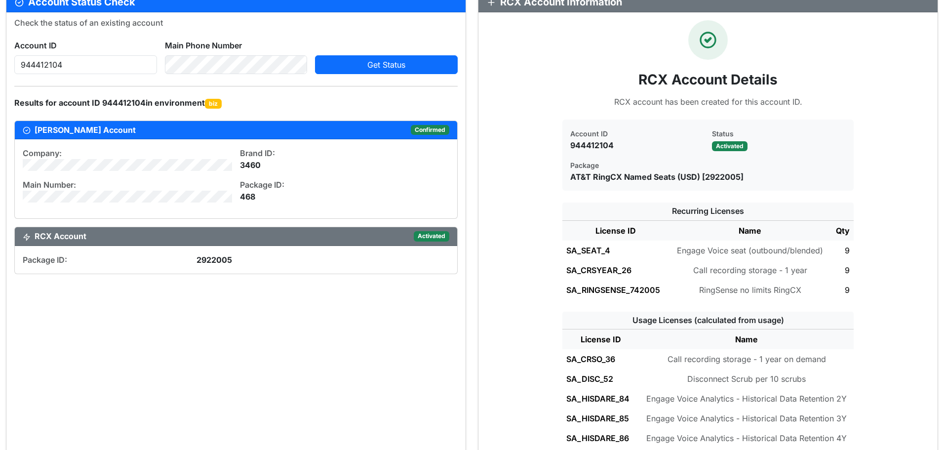
scroll to position [99, 0]
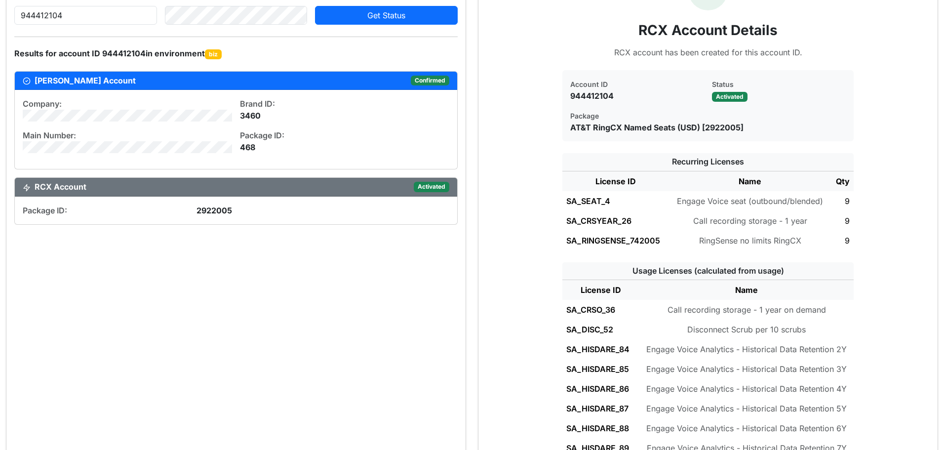
click at [318, 314] on div "Check the status of an existing account Account ID 944412104 Main Phone Number …" at bounding box center [235, 305] width 459 height 684
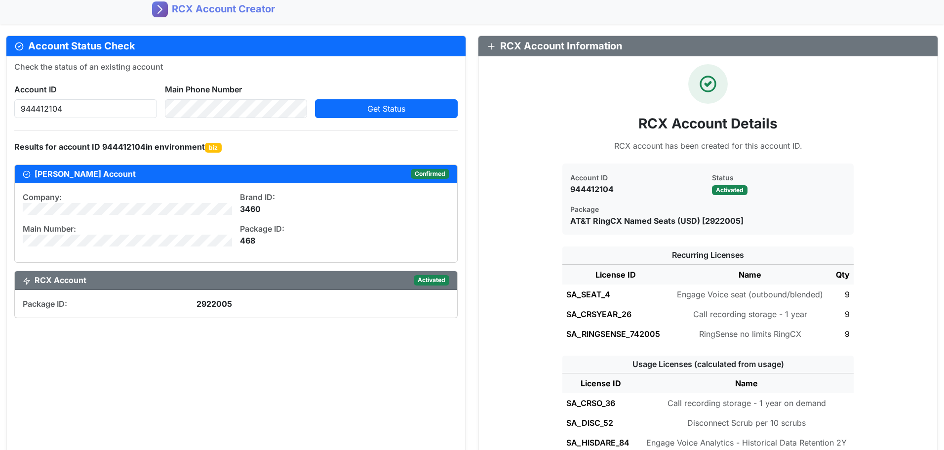
scroll to position [0, 0]
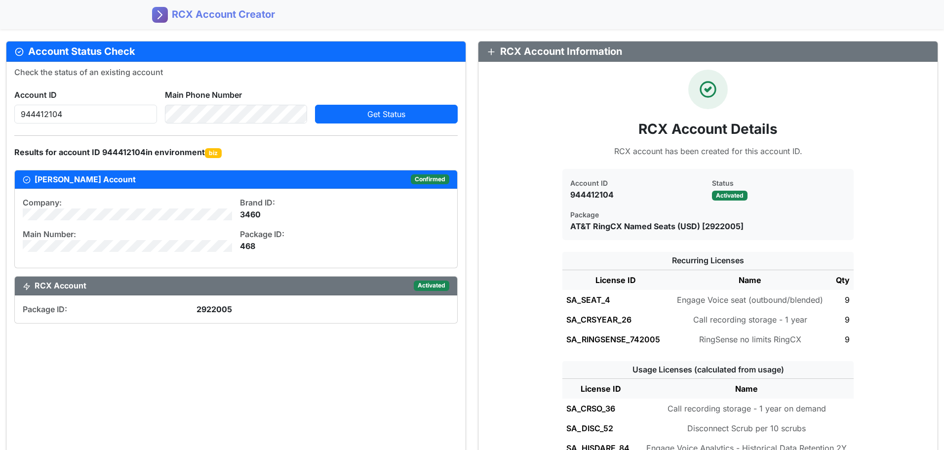
drag, startPoint x: 418, startPoint y: 383, endPoint x: 149, endPoint y: 35, distance: 439.9
click at [418, 381] on div "Check the status of an existing account Account ID 944412104 Main Phone Number …" at bounding box center [235, 404] width 459 height 684
